Goal: Task Accomplishment & Management: Complete application form

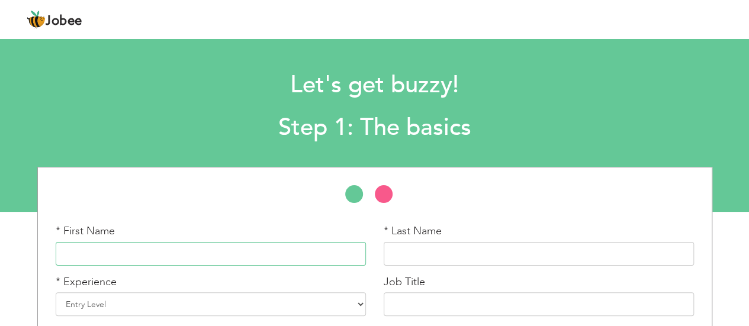
click at [238, 256] on input "text" at bounding box center [211, 254] width 310 height 24
type input "Nadia"
click at [452, 251] on input "text" at bounding box center [539, 254] width 310 height 24
type input "s"
type input "Shahbaz"
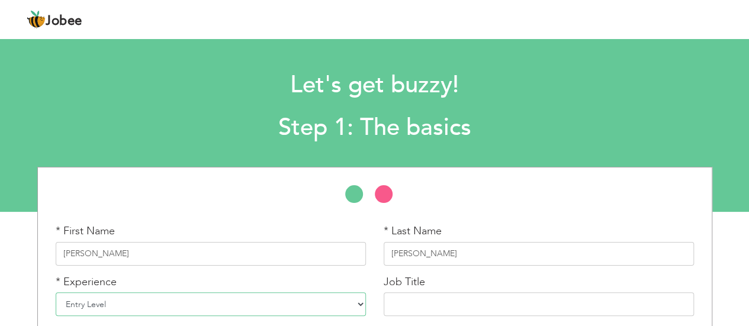
click at [161, 301] on select "Entry Level Less than 1 Year 1 Year 2 Years 3 Years 4 Years 5 Years 6 Years 7 Y…" at bounding box center [211, 304] width 310 height 24
select select "5"
click at [56, 292] on select "Entry Level Less than 1 Year 1 Year 2 Years 3 Years 4 Years 5 Years 6 Years 7 Y…" at bounding box center [211, 304] width 310 height 24
click at [457, 302] on input "text" at bounding box center [539, 304] width 310 height 24
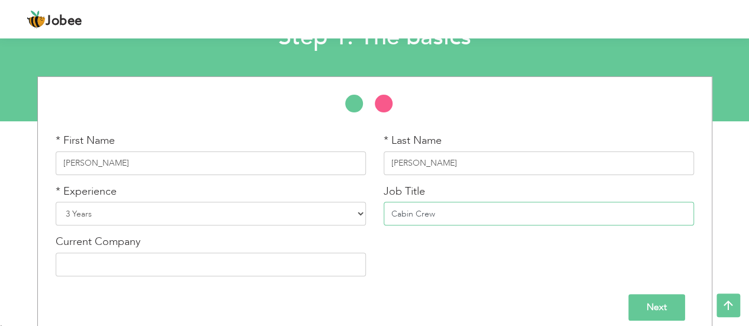
scroll to position [102, 0]
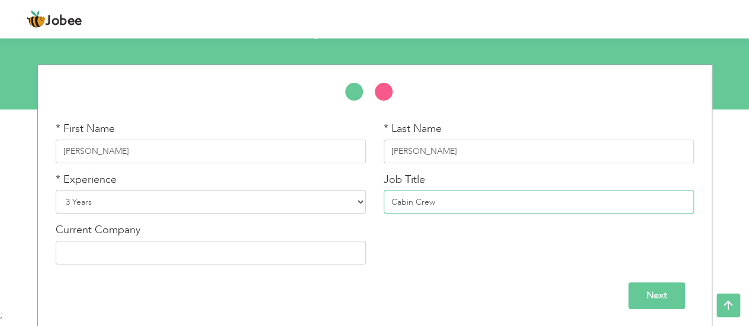
type input "Cabin Crew"
click at [255, 253] on input "text" at bounding box center [211, 253] width 310 height 24
type input "Air Sial"
click at [651, 287] on input "Next" at bounding box center [656, 295] width 57 height 27
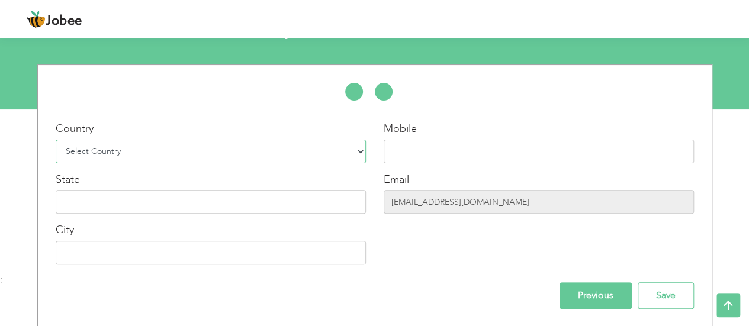
click at [197, 151] on select "Select Country Afghanistan Albania Algeria American Samoa Andorra Angola Anguil…" at bounding box center [211, 152] width 310 height 24
select select "168"
click at [56, 140] on select "Select Country Afghanistan Albania Algeria American Samoa Andorra Angola Anguil…" at bounding box center [211, 152] width 310 height 24
click at [207, 197] on input "text" at bounding box center [211, 202] width 310 height 24
type input "[GEOGRAPHIC_DATA]"
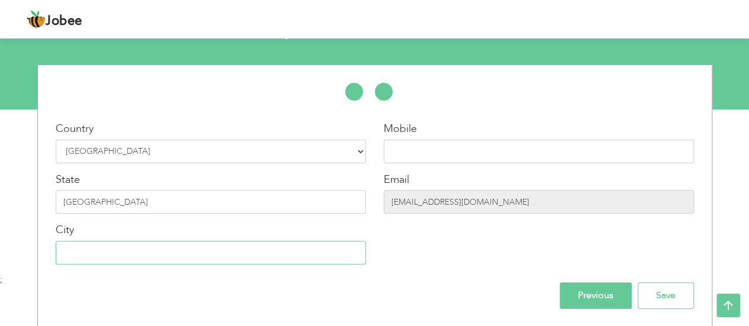
click at [224, 256] on input "text" at bounding box center [211, 253] width 310 height 24
type input "[GEOGRAPHIC_DATA]"
click at [456, 152] on input "text" at bounding box center [539, 152] width 310 height 24
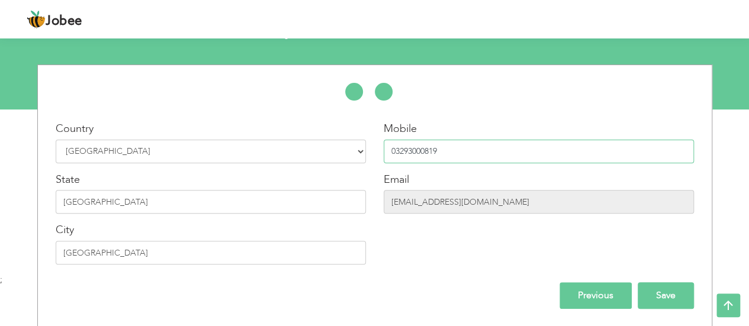
type input "03293000819"
click at [662, 288] on input "Save" at bounding box center [666, 295] width 56 height 27
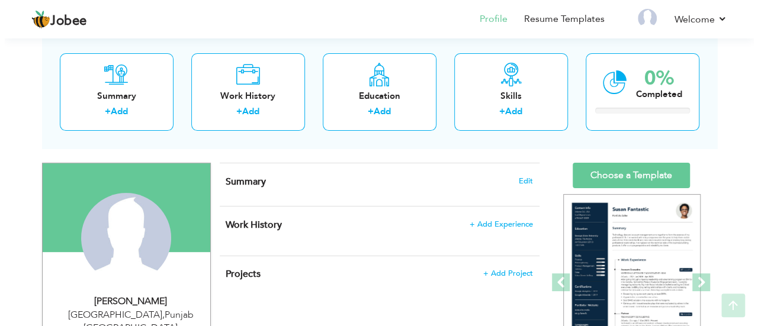
scroll to position [95, 0]
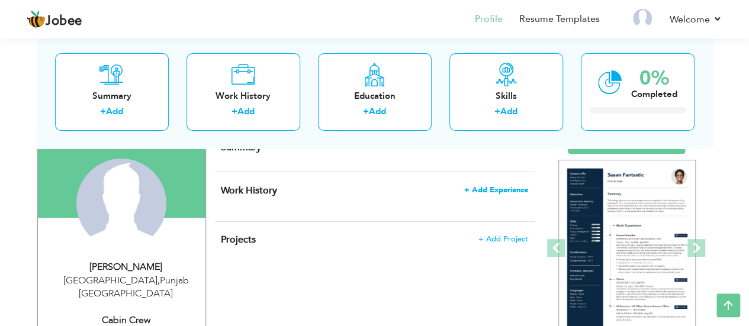
click at [506, 189] on span "+ Add Experience" at bounding box center [496, 190] width 64 height 8
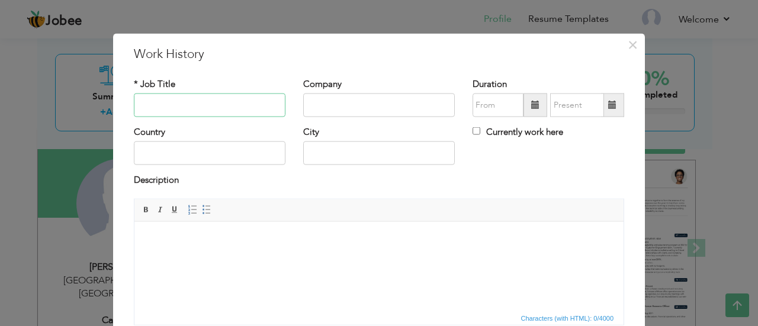
click at [198, 110] on input "text" at bounding box center [210, 106] width 152 height 24
type input "Cabin Crew"
click at [358, 106] on input "text" at bounding box center [379, 106] width 152 height 24
type input "air Sial"
click at [531, 107] on span at bounding box center [535, 105] width 8 height 8
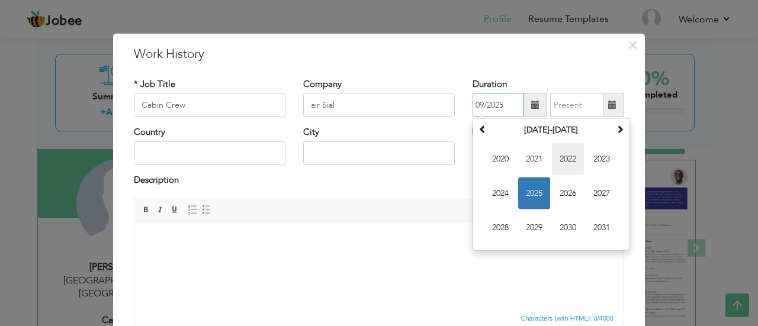
click at [552, 156] on span "2022" at bounding box center [568, 159] width 32 height 32
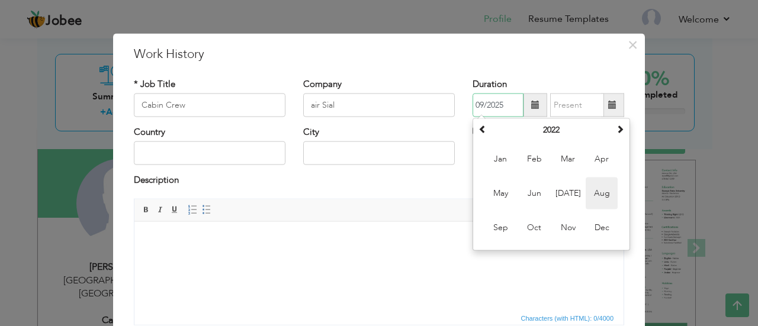
click at [586, 191] on span "Aug" at bounding box center [602, 194] width 32 height 32
type input "08/2022"
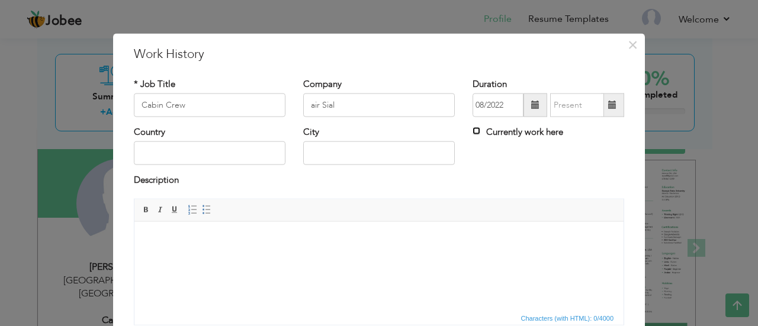
click at [472, 130] on input "Currently work here" at bounding box center [476, 131] width 8 height 8
checkbox input "true"
click at [345, 151] on input "text" at bounding box center [379, 154] width 152 height 24
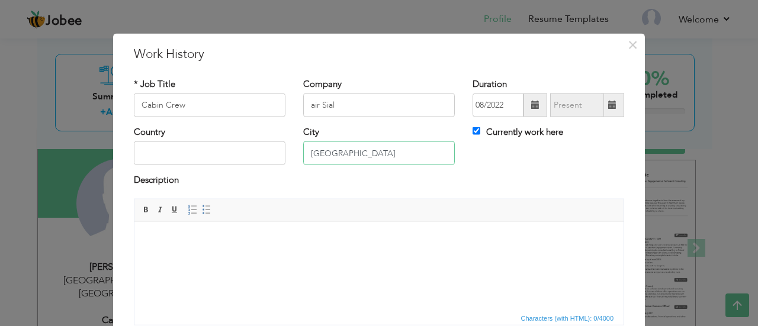
type input "[GEOGRAPHIC_DATA]"
click at [253, 159] on input "text" at bounding box center [210, 154] width 152 height 24
type input "[GEOGRAPHIC_DATA]"
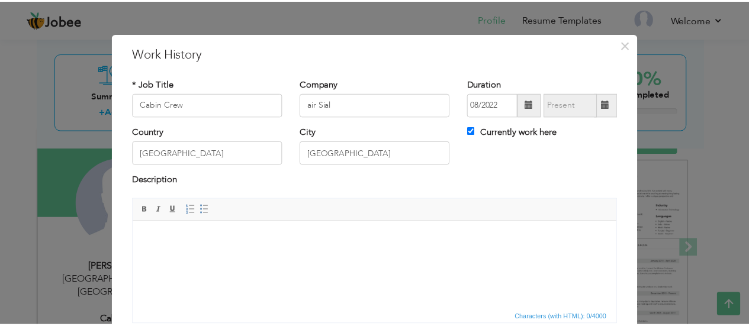
scroll to position [94, 0]
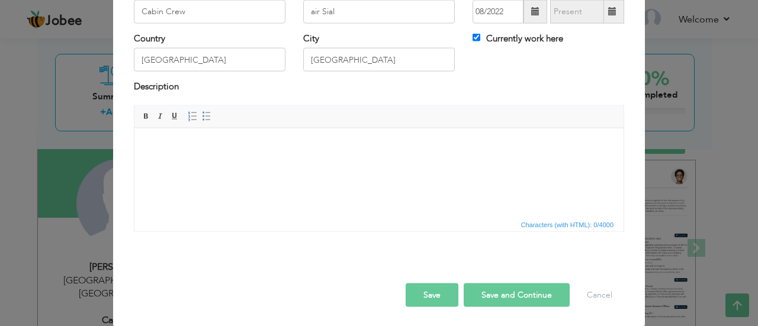
click at [442, 293] on button "Save" at bounding box center [432, 295] width 53 height 24
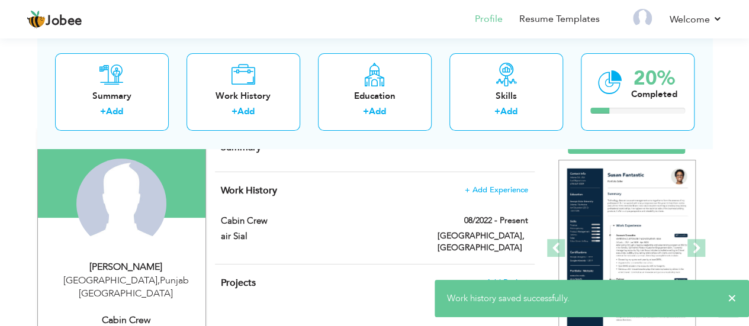
click at [517, 150] on span "Edit" at bounding box center [521, 147] width 14 height 8
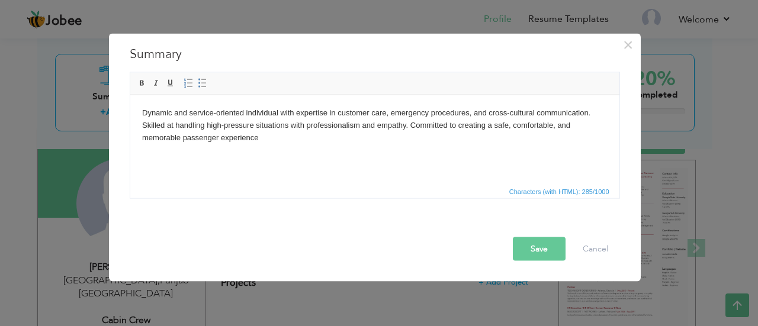
click at [530, 251] on button "Save" at bounding box center [539, 249] width 53 height 24
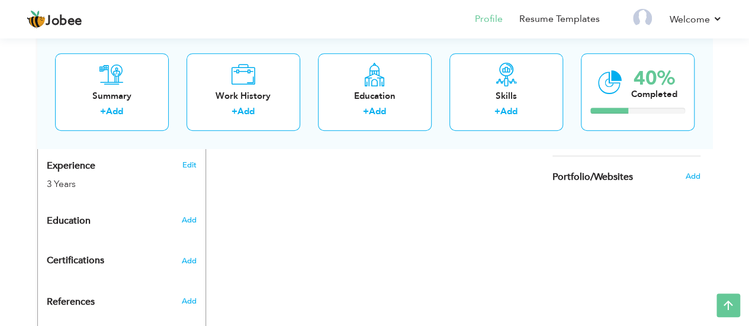
scroll to position [459, 0]
click at [187, 214] on span "Add" at bounding box center [188, 219] width 15 height 11
radio input "true"
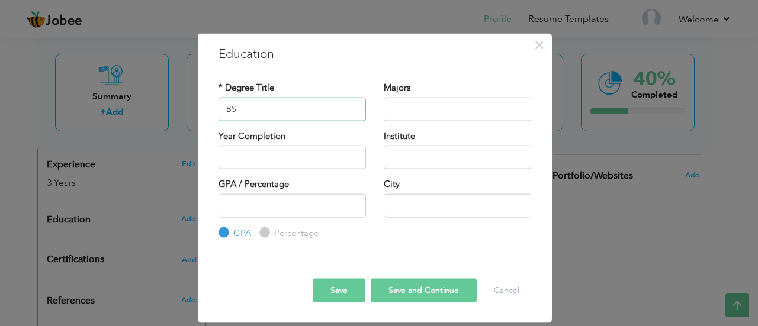
type input "BS"
click at [426, 115] on input "text" at bounding box center [457, 109] width 147 height 24
type input "Humanity"
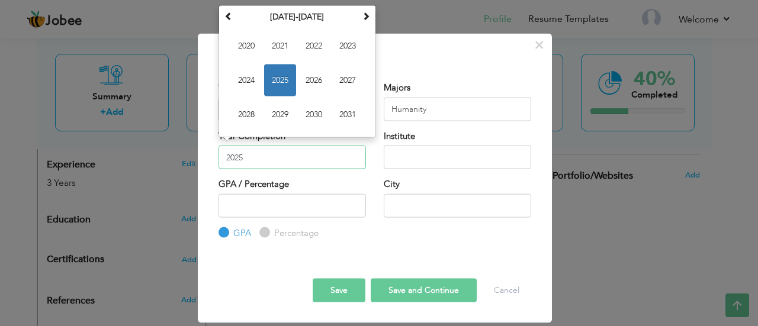
click at [260, 157] on input "2025" at bounding box center [291, 158] width 147 height 24
click at [246, 43] on span "2020" at bounding box center [246, 46] width 32 height 32
type input "2020"
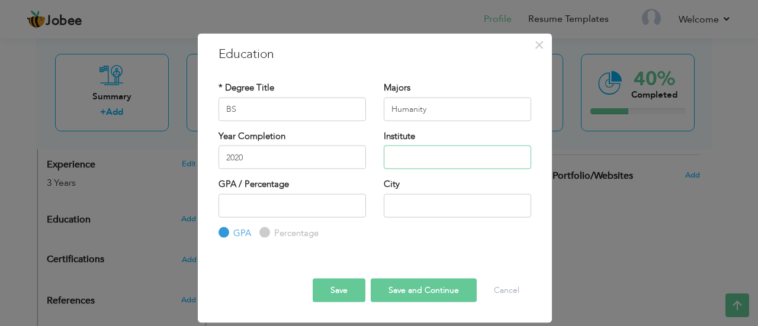
click at [426, 162] on input "text" at bounding box center [457, 158] width 147 height 24
type input "University of Home Economics"
click at [284, 201] on input "number" at bounding box center [291, 206] width 147 height 24
click at [454, 210] on input "text" at bounding box center [457, 206] width 147 height 24
type input "[GEOGRAPHIC_DATA]"
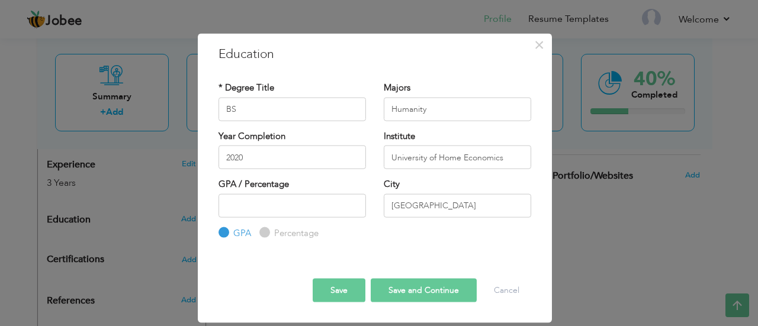
click at [339, 282] on button "Save" at bounding box center [339, 291] width 53 height 24
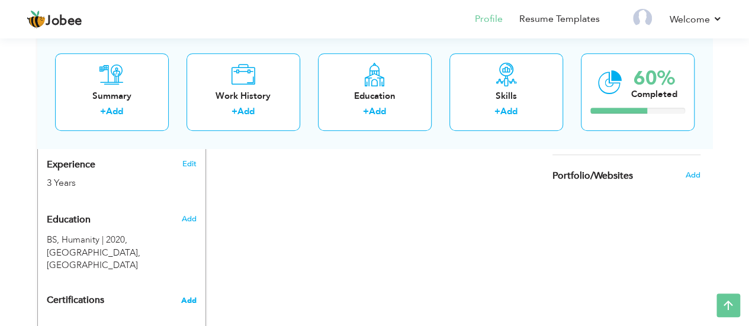
click at [187, 297] on span "Add" at bounding box center [188, 301] width 15 height 8
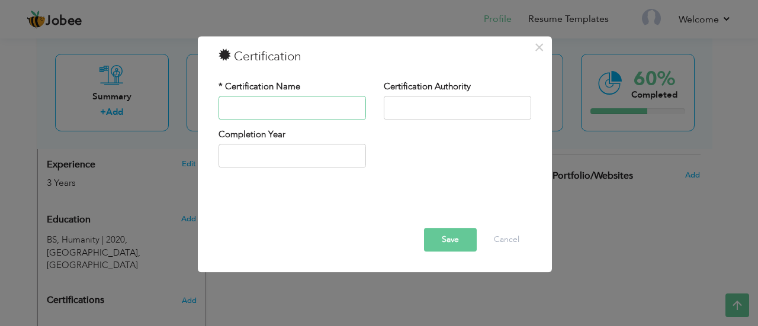
click at [333, 108] on input "text" at bounding box center [291, 108] width 147 height 24
type input "Aviation Security"
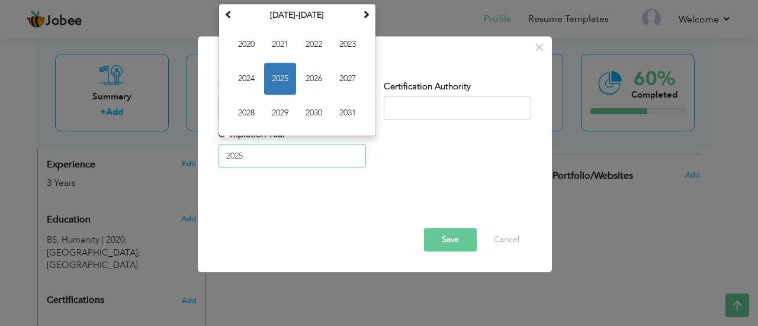
click at [330, 155] on input "2025" at bounding box center [291, 156] width 147 height 24
click at [343, 47] on span "2023" at bounding box center [348, 44] width 32 height 32
type input "2023"
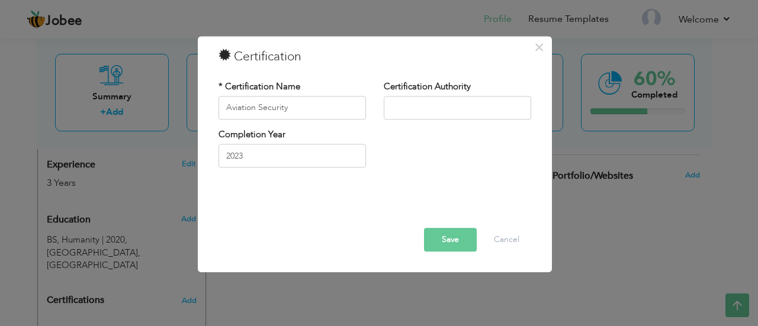
click at [443, 242] on button "Save" at bounding box center [450, 240] width 53 height 24
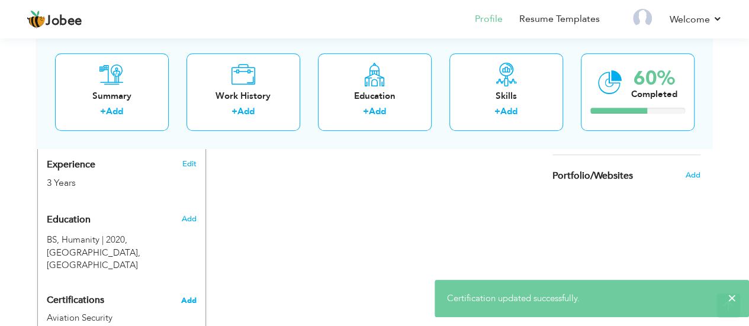
click at [186, 297] on span "Add" at bounding box center [188, 301] width 15 height 8
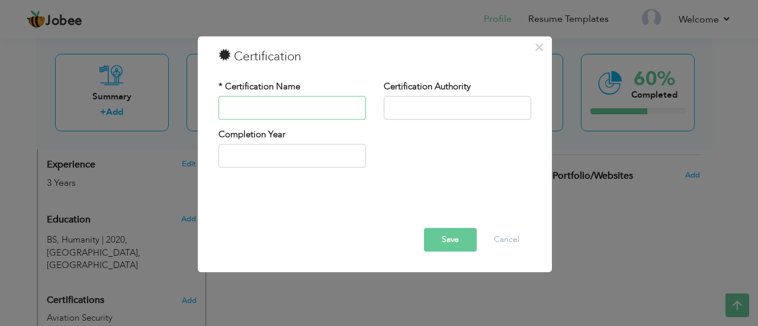
click at [282, 105] on input "text" at bounding box center [291, 108] width 147 height 24
type input "G"
type input "DGR"
click at [457, 236] on button "Save" at bounding box center [450, 240] width 53 height 24
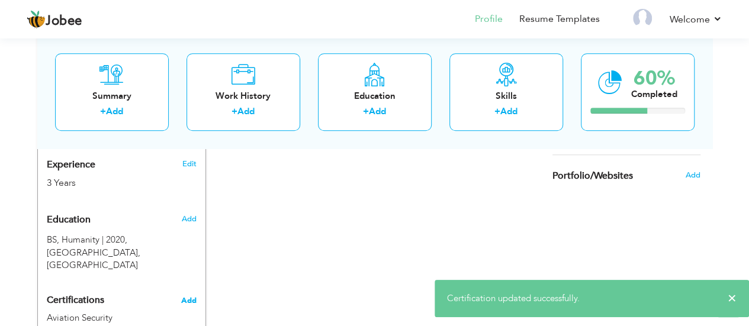
click at [195, 297] on span "Add" at bounding box center [188, 301] width 15 height 8
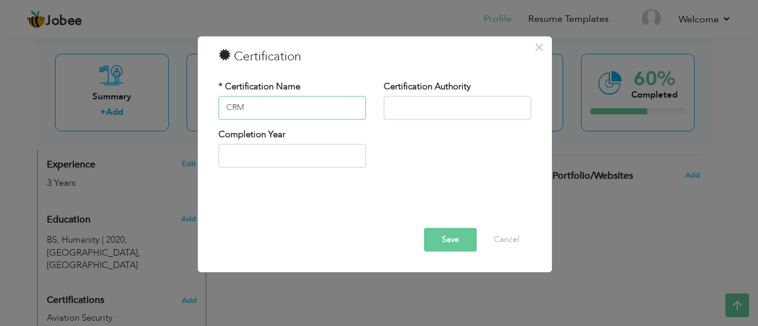
type input "CRM"
click at [458, 241] on button "Save" at bounding box center [450, 240] width 53 height 24
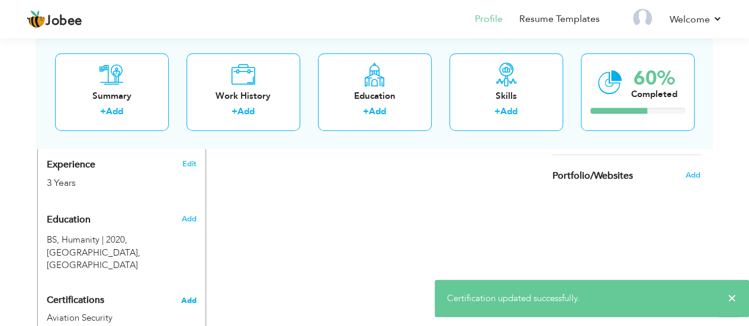
click at [185, 297] on span "Add" at bounding box center [188, 301] width 15 height 8
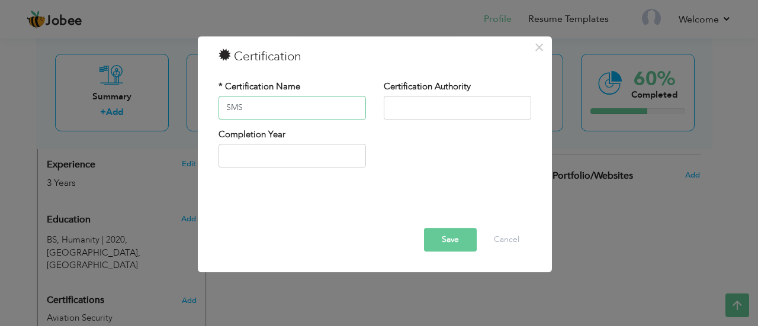
type input "SMS"
click at [436, 243] on button "Save" at bounding box center [450, 240] width 53 height 24
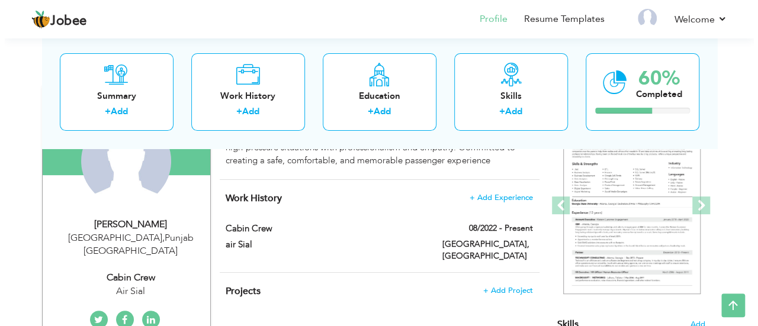
scroll to position [153, 0]
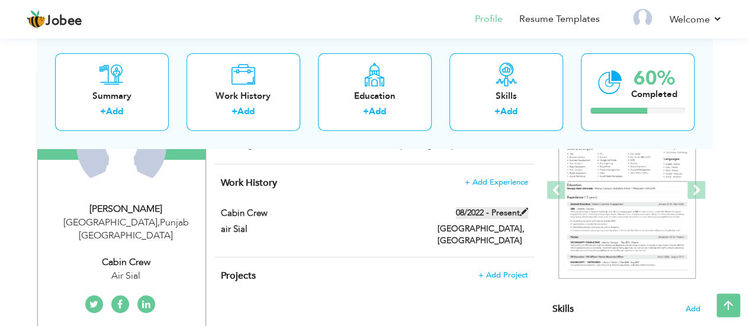
click at [523, 213] on span at bounding box center [524, 212] width 8 height 8
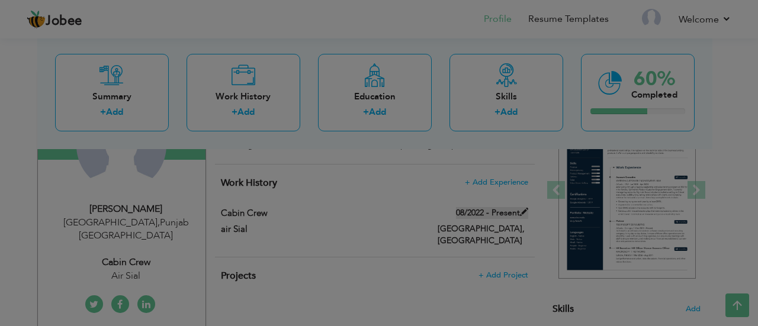
scroll to position [0, 0]
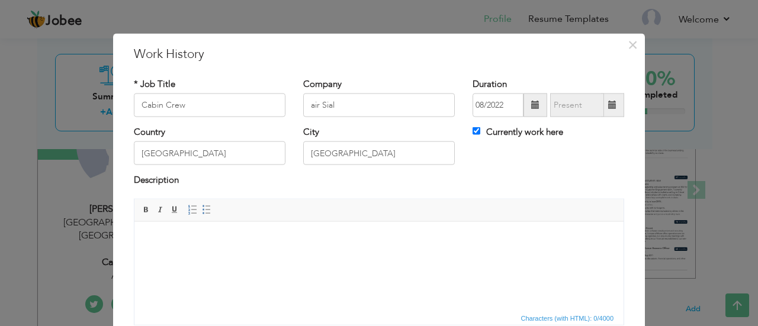
click at [388, 240] on body at bounding box center [378, 239] width 465 height 12
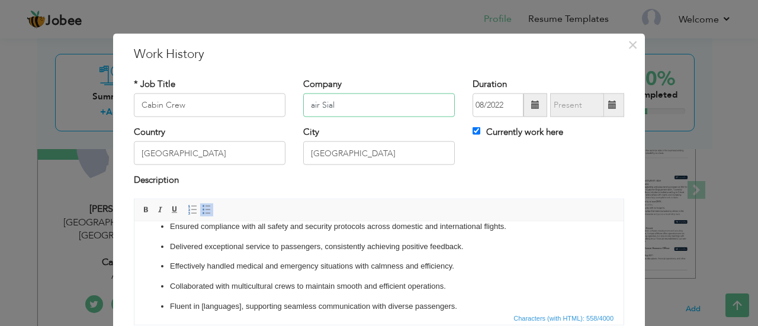
click at [309, 104] on input "air Sial" at bounding box center [379, 106] width 152 height 24
type input "Air Sial"
click at [240, 306] on p "Fluent in [languages], supporting seamless communication with diverse passenger…" at bounding box center [379, 306] width 418 height 12
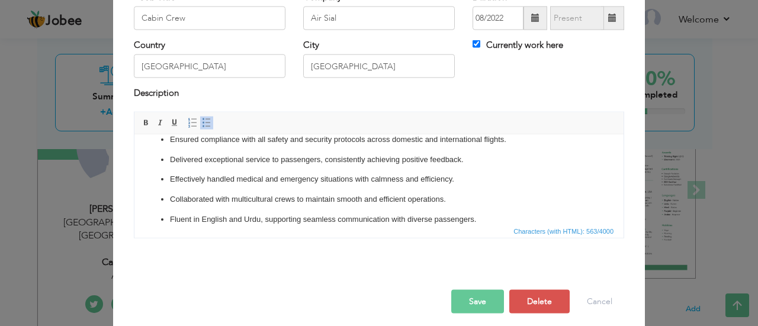
scroll to position [94, 0]
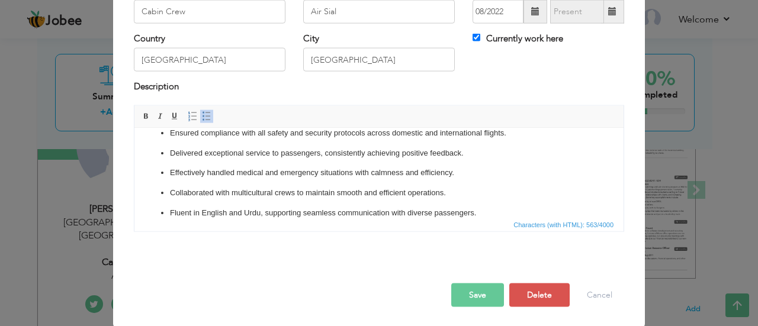
click at [467, 293] on button "Save" at bounding box center [477, 295] width 53 height 24
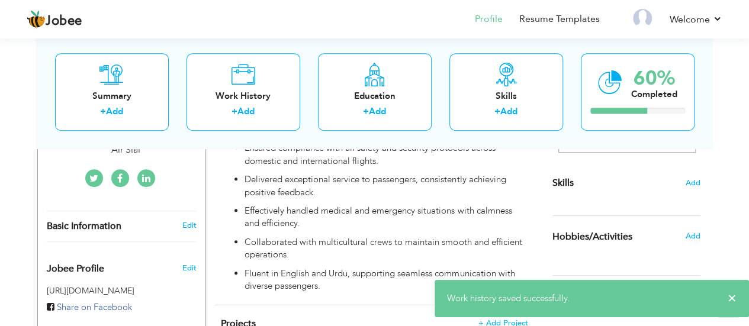
scroll to position [283, 0]
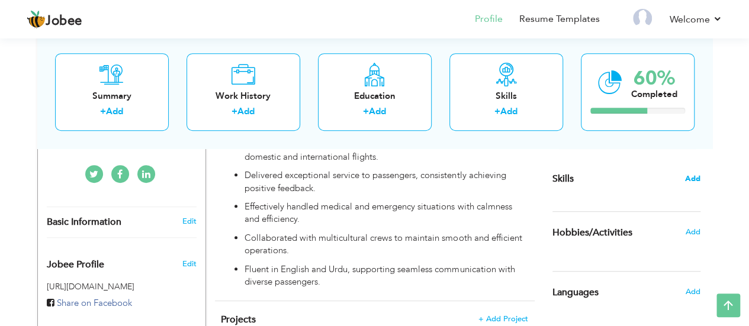
click at [694, 178] on span "Add" at bounding box center [692, 178] width 15 height 11
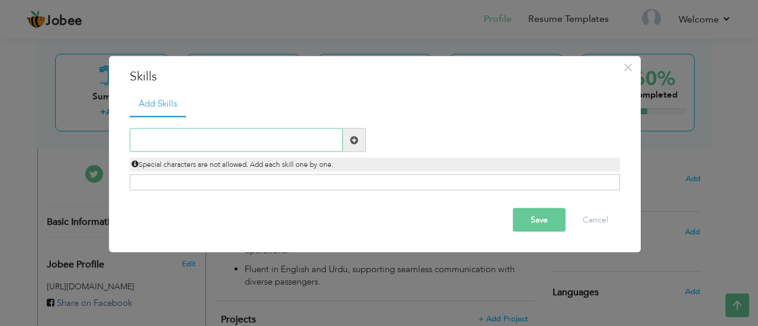
click at [244, 143] on input "text" at bounding box center [236, 140] width 213 height 24
type input "Customer Service"
click at [353, 142] on span at bounding box center [354, 140] width 8 height 8
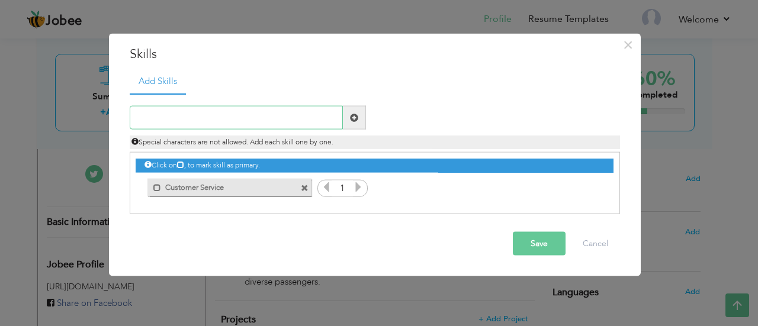
click at [257, 108] on input "text" at bounding box center [236, 118] width 213 height 24
type input "Team Work"
click at [350, 113] on span at bounding box center [354, 117] width 8 height 8
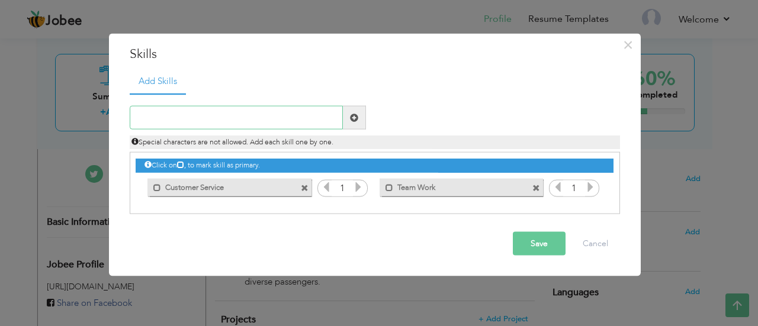
click at [288, 125] on input "text" at bounding box center [236, 118] width 213 height 24
type input "Being empathic"
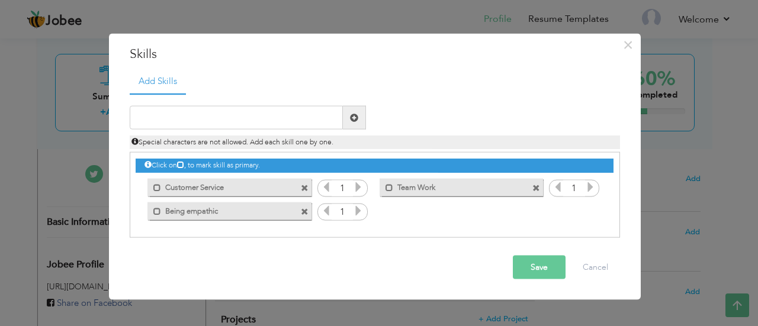
click at [356, 189] on icon at bounding box center [358, 187] width 11 height 11
click at [358, 210] on icon at bounding box center [358, 210] width 11 height 11
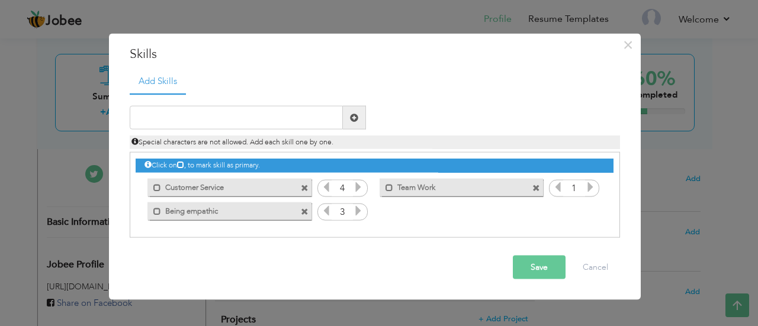
click at [358, 210] on icon at bounding box center [358, 210] width 11 height 11
click at [586, 188] on icon at bounding box center [590, 187] width 11 height 11
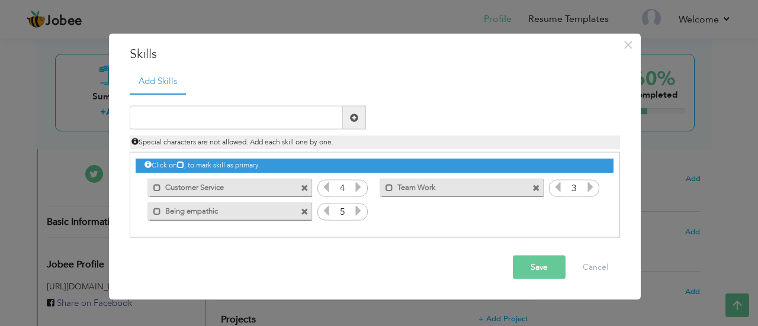
click at [586, 188] on icon at bounding box center [590, 187] width 11 height 11
click at [313, 118] on input "text" at bounding box center [236, 118] width 213 height 24
type input "Q"
type input "Adaptability"
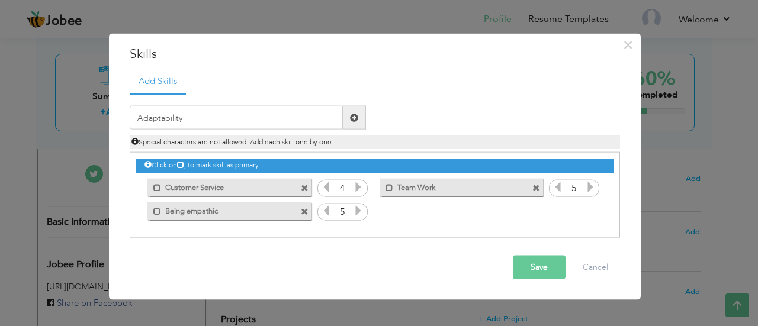
click at [361, 117] on span at bounding box center [354, 118] width 23 height 24
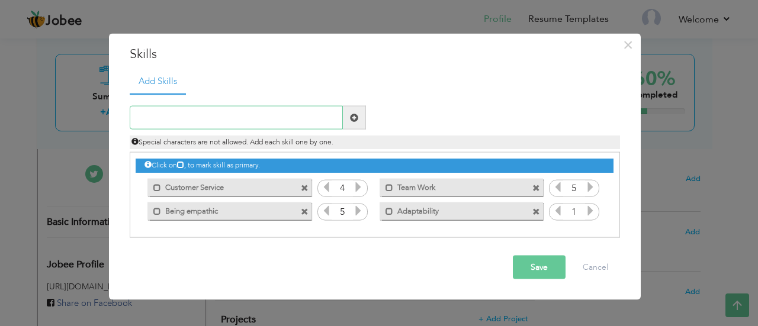
click at [283, 116] on input "text" at bounding box center [236, 118] width 213 height 24
type input "MultiTasker"
click at [348, 117] on span at bounding box center [354, 118] width 23 height 24
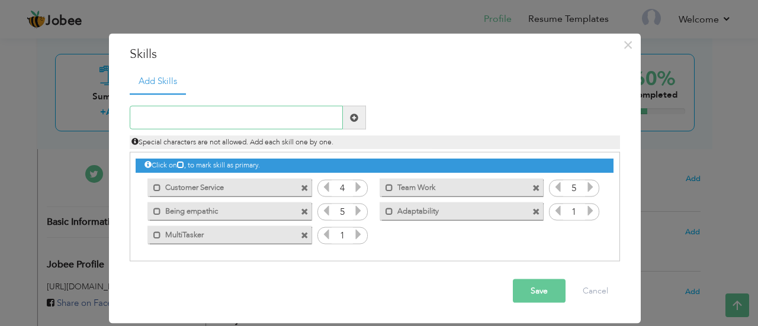
click at [307, 118] on input "text" at bounding box center [236, 118] width 213 height 24
type input "Learner"
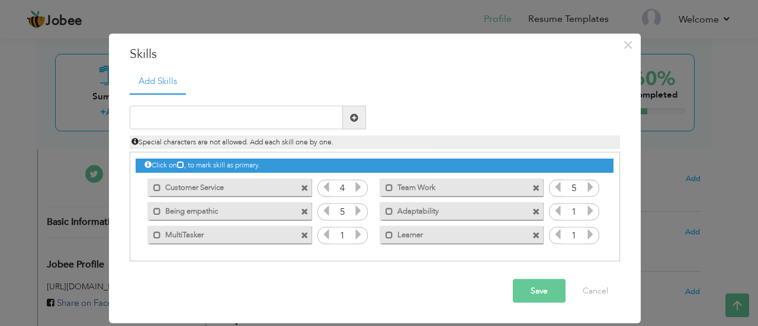
click at [355, 237] on icon at bounding box center [358, 234] width 11 height 11
click at [590, 211] on icon at bounding box center [590, 210] width 11 height 11
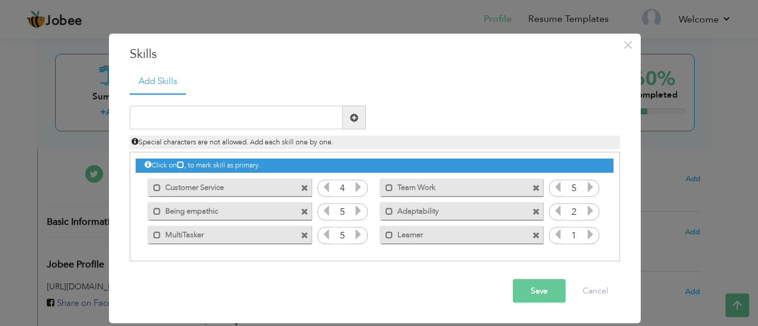
click at [590, 211] on icon at bounding box center [590, 210] width 11 height 11
click at [589, 234] on icon at bounding box center [590, 234] width 11 height 11
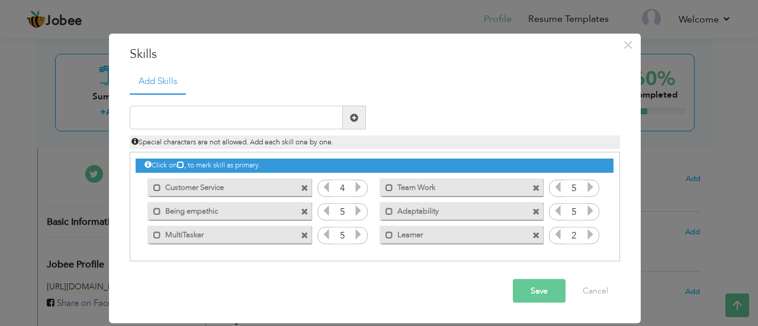
click at [589, 234] on icon at bounding box center [590, 234] width 11 height 11
click at [535, 288] on button "Save" at bounding box center [539, 291] width 53 height 24
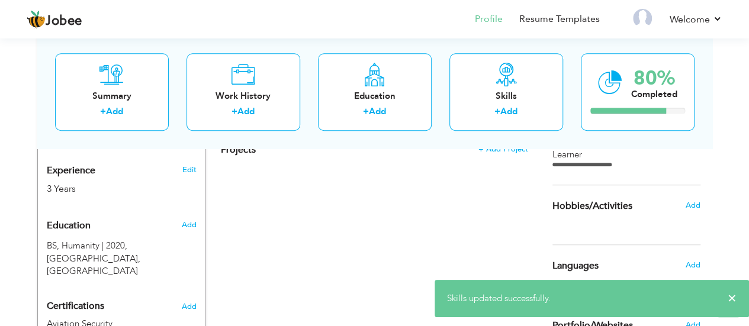
scroll to position [457, 0]
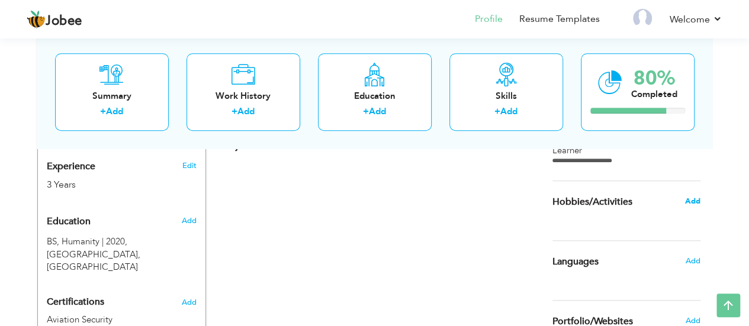
click at [693, 202] on span "Add" at bounding box center [691, 201] width 15 height 11
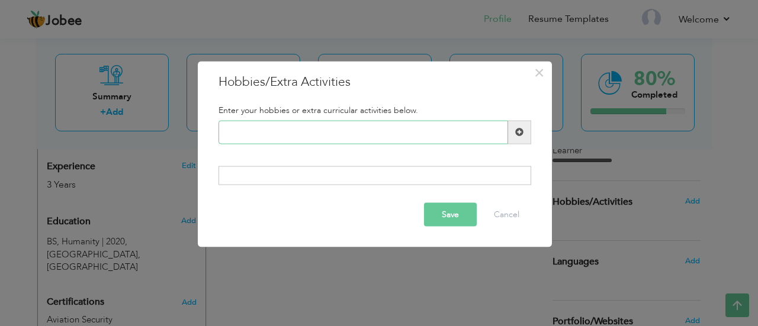
click at [271, 135] on input "text" at bounding box center [363, 132] width 290 height 24
type input "Sketching"
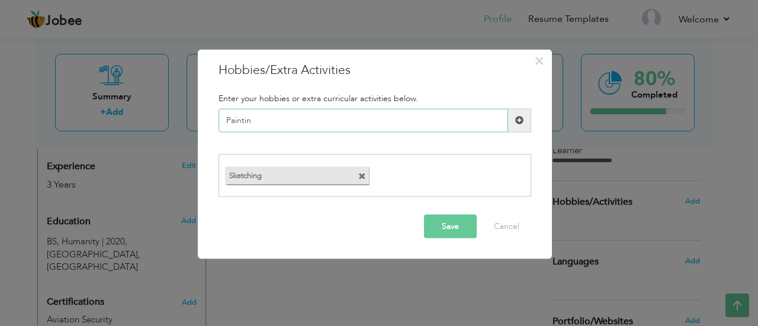
type input "Painting"
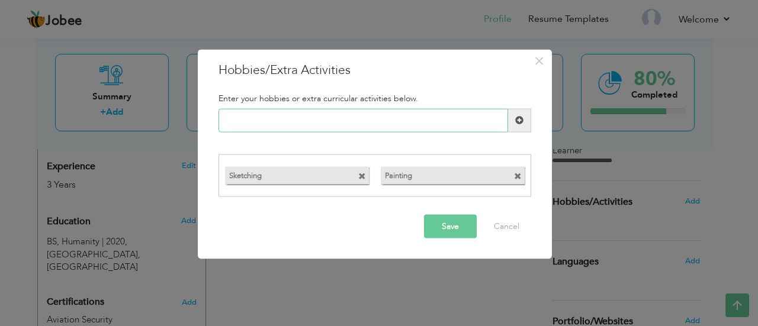
click at [285, 126] on input "text" at bounding box center [363, 120] width 290 height 24
type input "Designing"
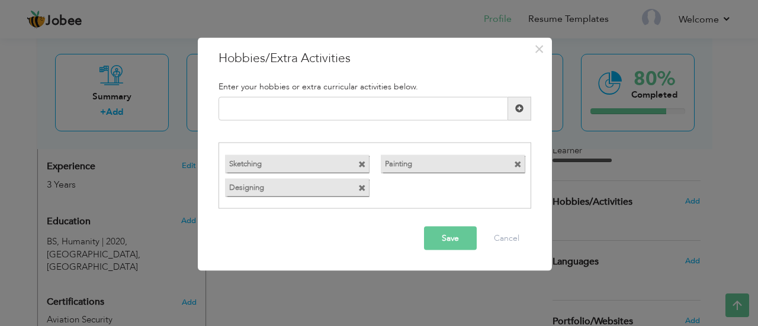
click at [438, 245] on button "Save" at bounding box center [450, 239] width 53 height 24
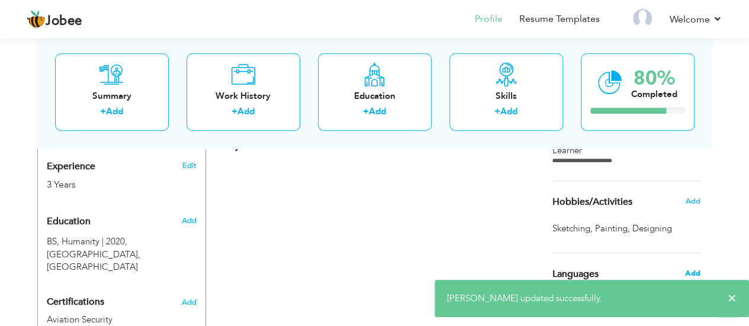
click at [692, 274] on span "Add" at bounding box center [691, 273] width 15 height 11
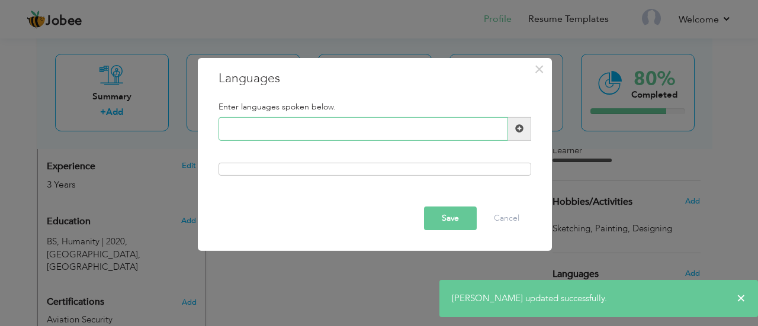
click at [319, 127] on input "text" at bounding box center [363, 129] width 290 height 24
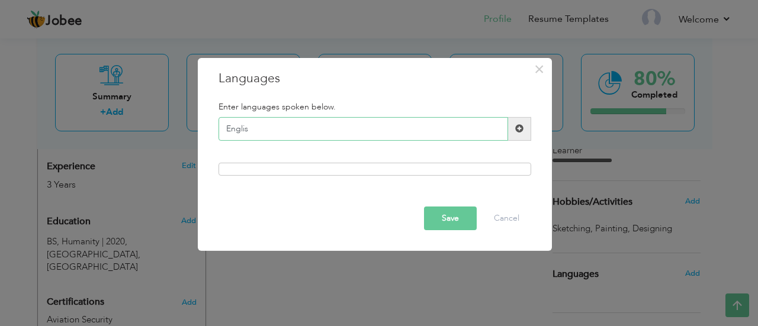
type input "English"
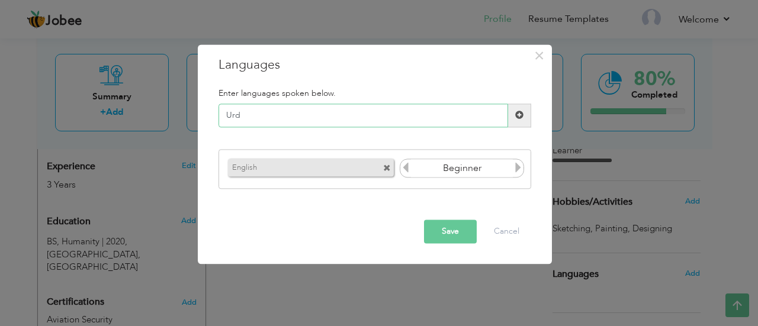
type input "Urdu"
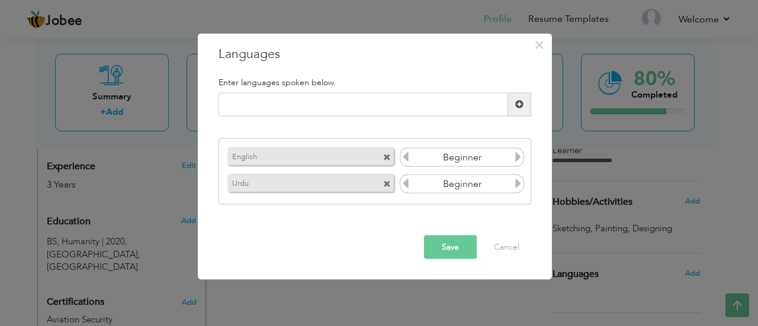
click at [517, 162] on icon at bounding box center [518, 157] width 11 height 11
click at [405, 161] on icon at bounding box center [405, 157] width 11 height 11
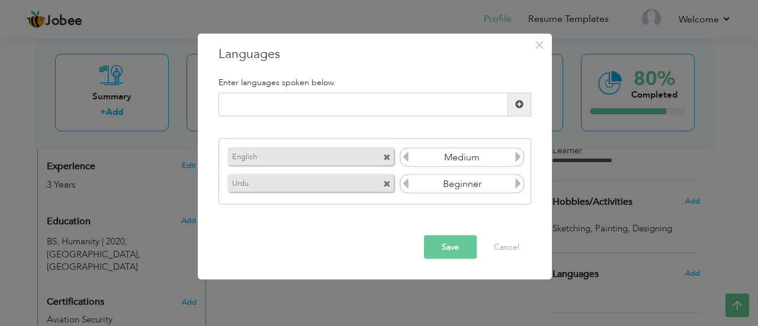
click at [517, 185] on icon at bounding box center [518, 183] width 11 height 11
click at [450, 249] on button "Save" at bounding box center [450, 247] width 53 height 24
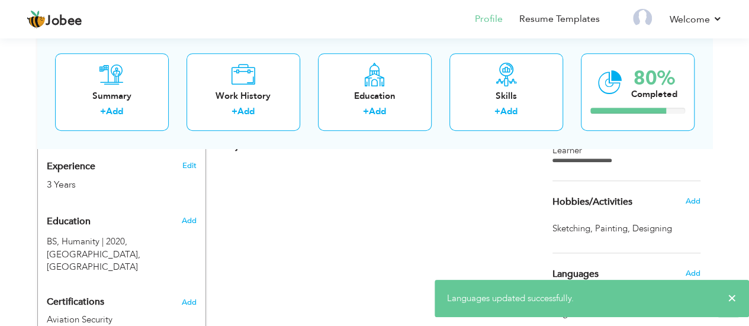
click at [721, 222] on div "View Resume Export PDF Profile Summary Public Link Experience Education Awards …" at bounding box center [374, 73] width 749 height 991
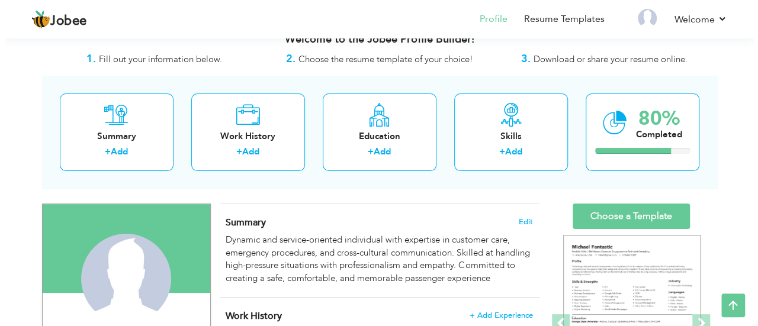
scroll to position [0, 0]
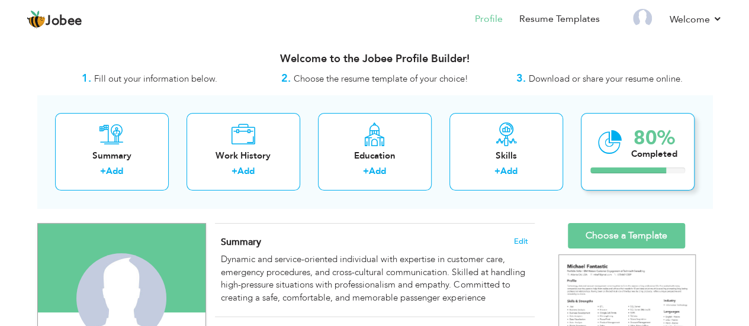
click at [626, 140] on div "80% Completed" at bounding box center [638, 152] width 114 height 78
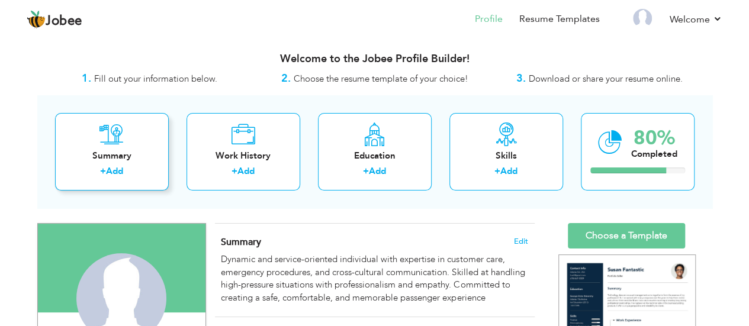
click at [148, 155] on div "Summary" at bounding box center [112, 156] width 95 height 12
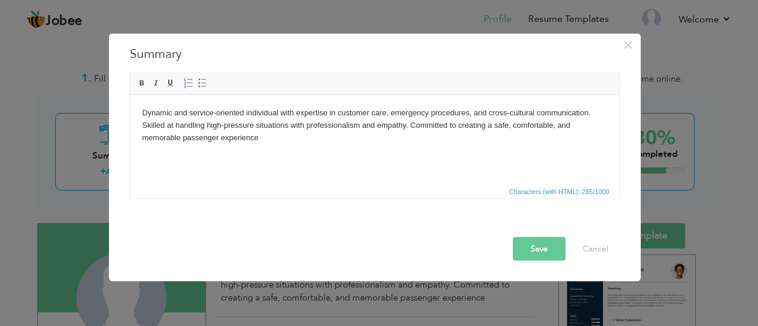
click at [555, 243] on button "Save" at bounding box center [539, 249] width 53 height 24
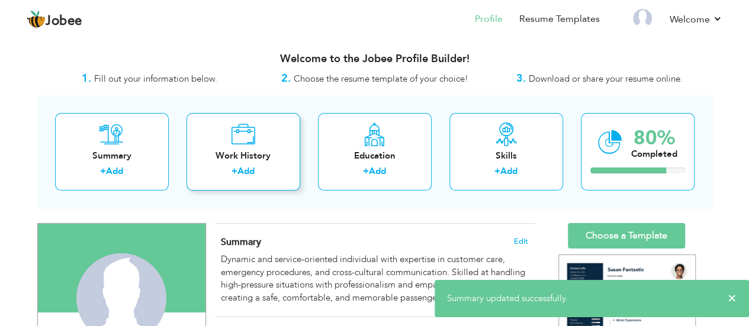
click at [229, 140] on div "Work History + Add" at bounding box center [244, 152] width 114 height 78
checkbox input "false"
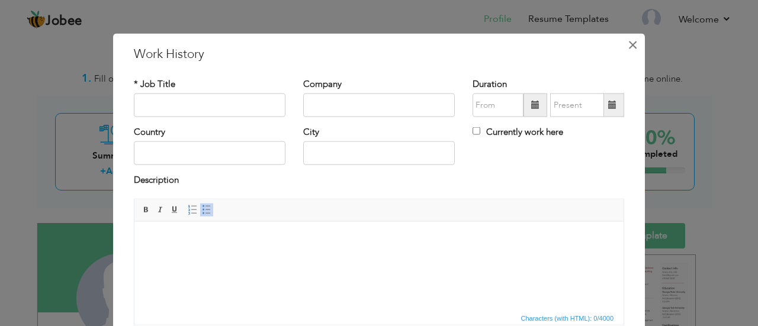
click at [629, 43] on span "×" at bounding box center [633, 44] width 10 height 21
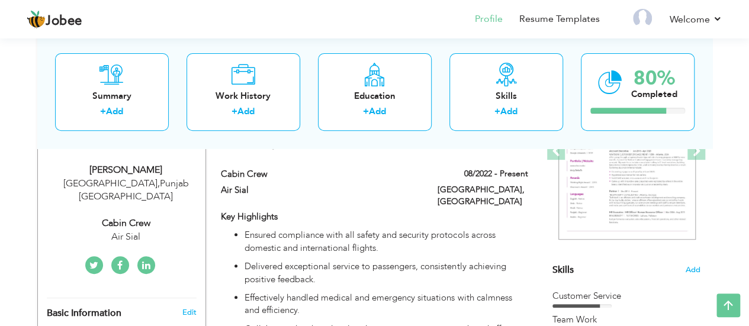
scroll to position [194, 0]
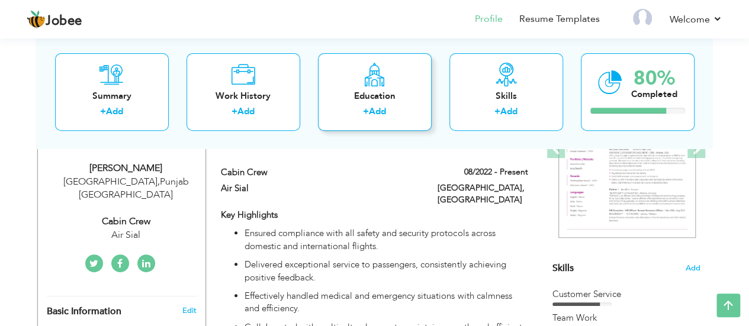
click at [377, 112] on link "Add" at bounding box center [377, 112] width 17 height 12
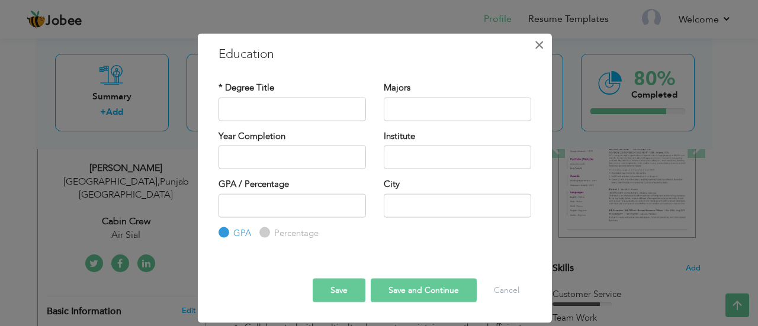
click at [541, 43] on span "×" at bounding box center [539, 44] width 10 height 21
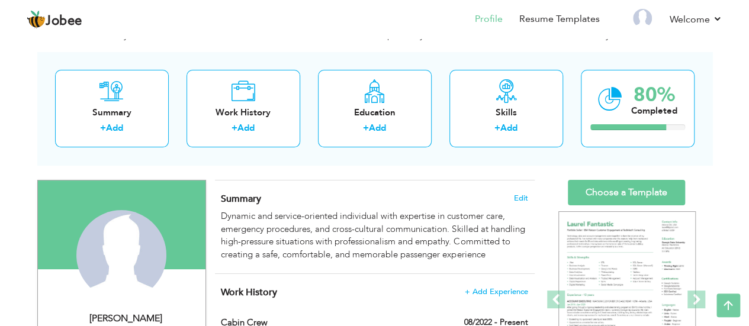
scroll to position [0, 0]
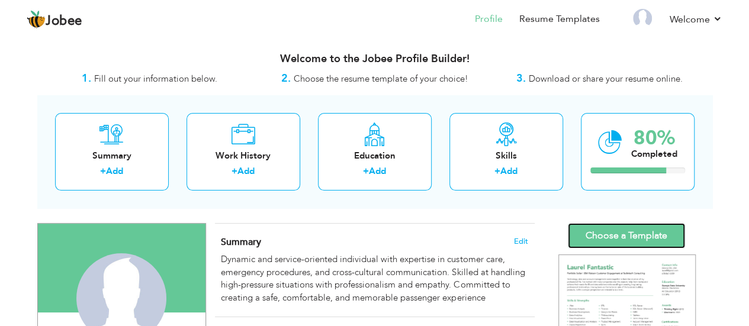
click at [639, 235] on link "Choose a Template" at bounding box center [626, 235] width 117 height 25
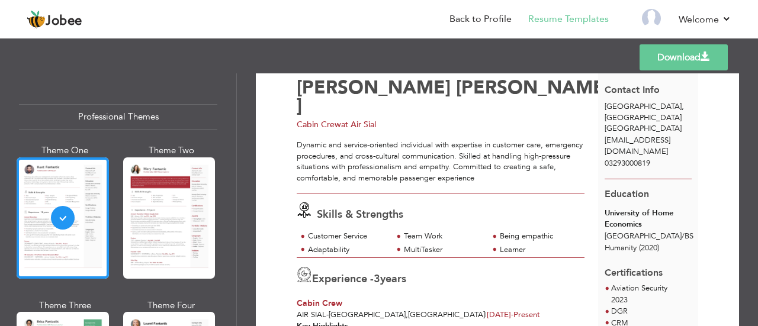
scroll to position [34, 0]
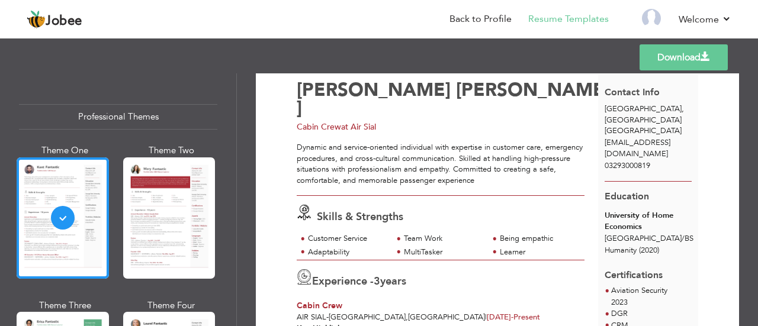
click at [618, 126] on span "[GEOGRAPHIC_DATA]" at bounding box center [643, 131] width 77 height 11
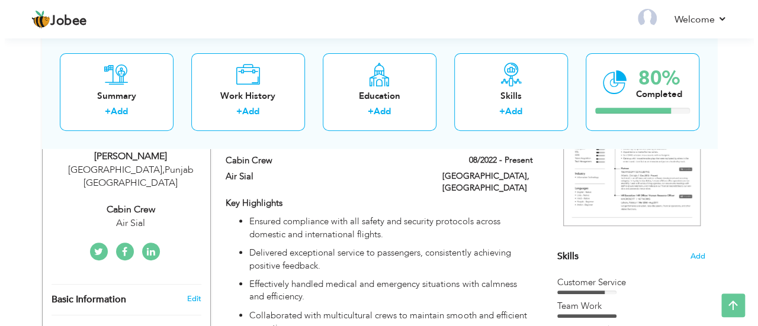
scroll to position [212, 0]
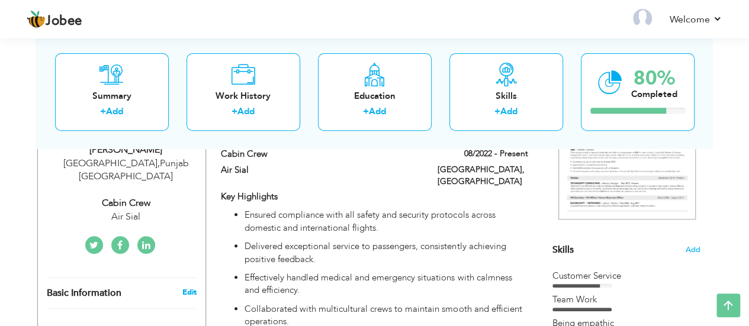
click at [186, 287] on link "Edit" at bounding box center [189, 292] width 14 height 11
type input "Nadia"
type input "Shahbaz"
type input "03293000819"
select select "number:168"
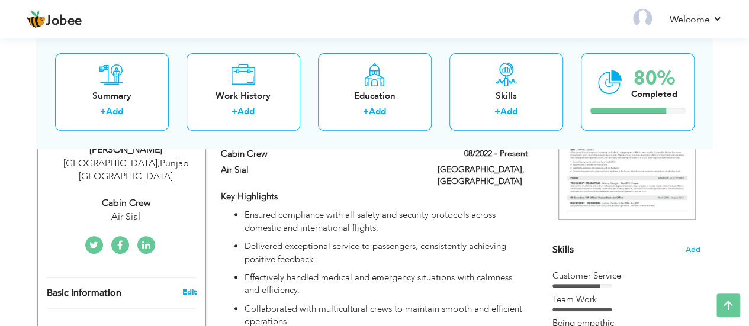
type input "Punjab"
type input "[GEOGRAPHIC_DATA]"
select select "number:5"
type input "Air Sial"
type input "Cabin Crew"
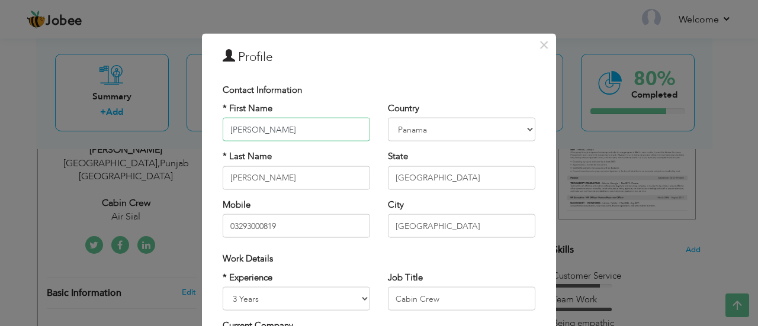
scroll to position [0, 0]
click at [461, 123] on select "Afghanistan Albania Algeria American Samoa Andorra Angola Anguilla Antarctica A…" at bounding box center [461, 130] width 147 height 24
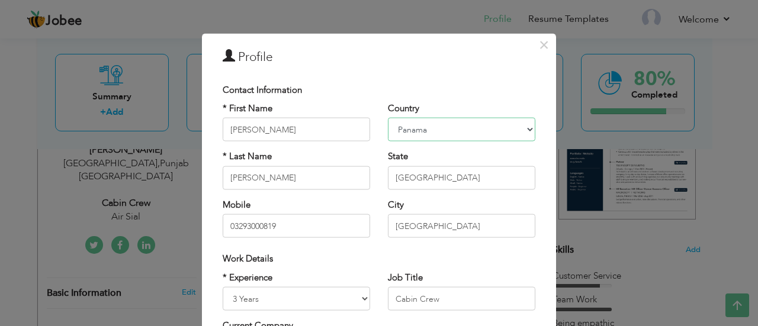
select select "number:166"
click at [388, 118] on select "Afghanistan Albania Algeria American Samoa Andorra Angola Anguilla Antarctica A…" at bounding box center [461, 130] width 147 height 24
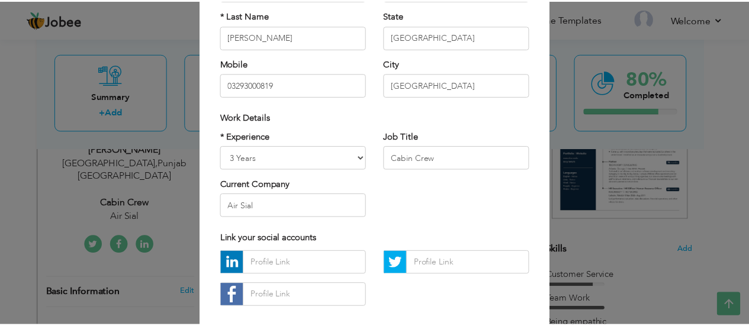
scroll to position [202, 0]
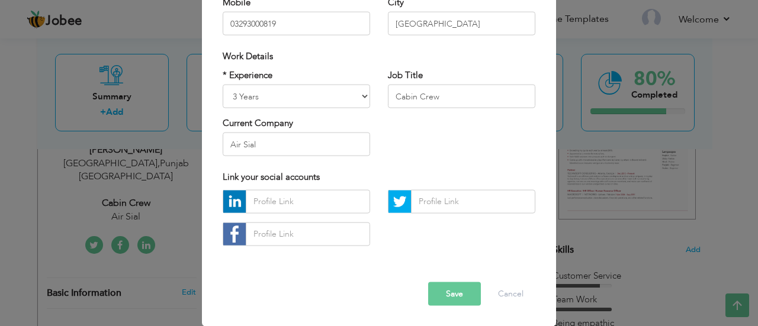
click at [438, 298] on button "Save" at bounding box center [454, 294] width 53 height 24
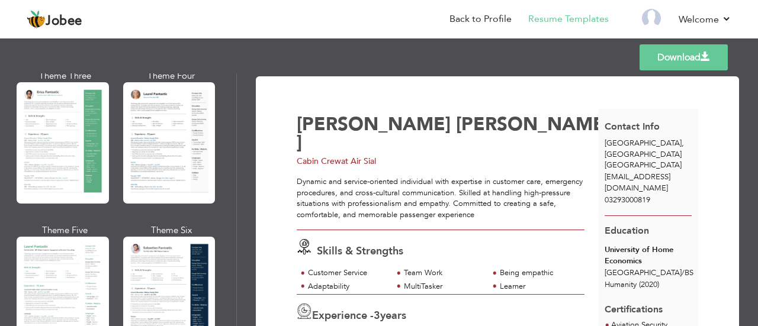
scroll to position [233, 0]
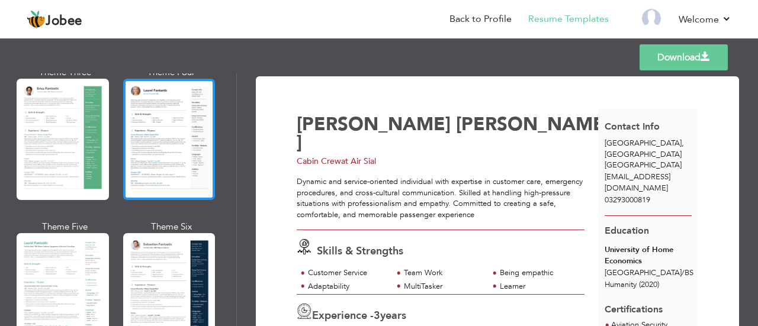
click at [205, 126] on div at bounding box center [169, 139] width 92 height 121
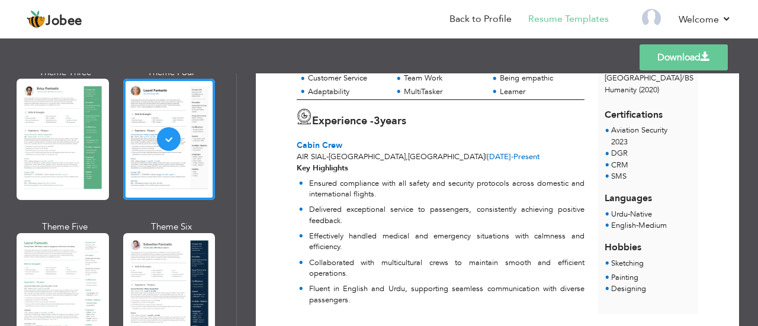
scroll to position [221, 0]
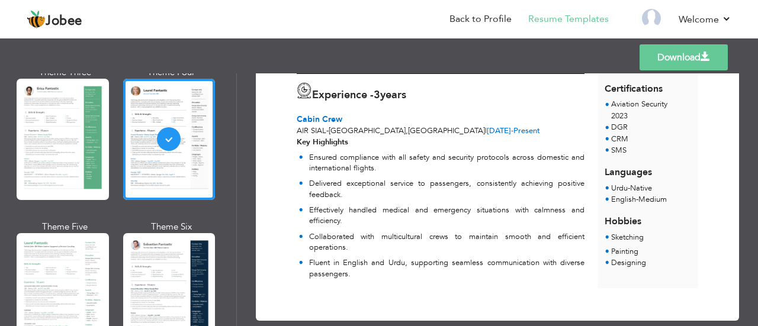
click at [688, 54] on link "Download" at bounding box center [683, 57] width 88 height 26
